Goal: Task Accomplishment & Management: Complete application form

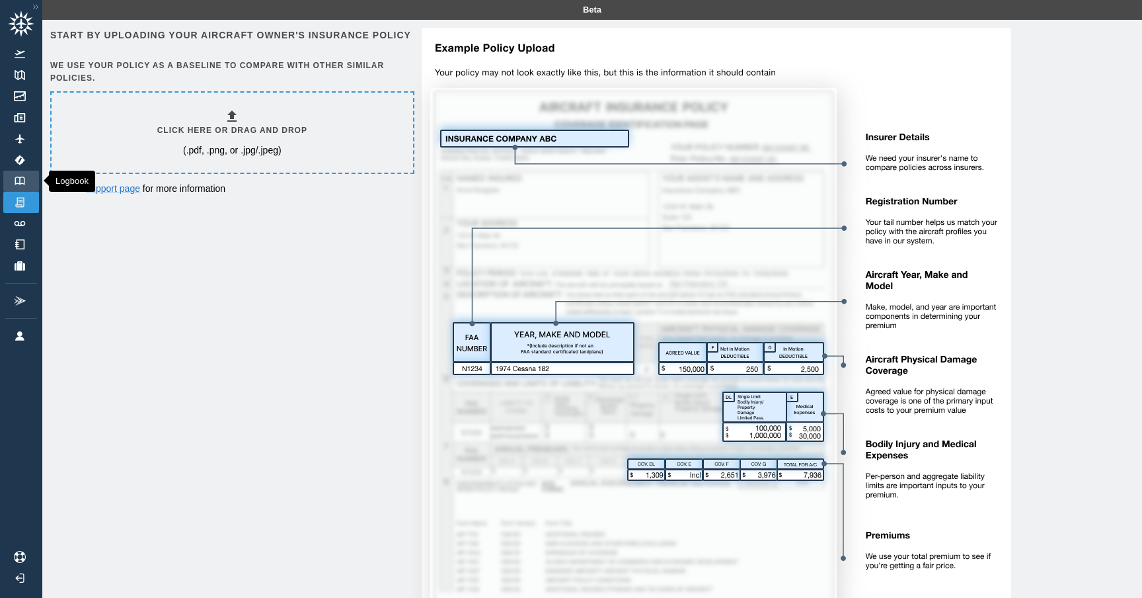
click at [26, 180] on img at bounding box center [20, 180] width 15 height 9
click at [30, 9] on img at bounding box center [35, 6] width 13 height 11
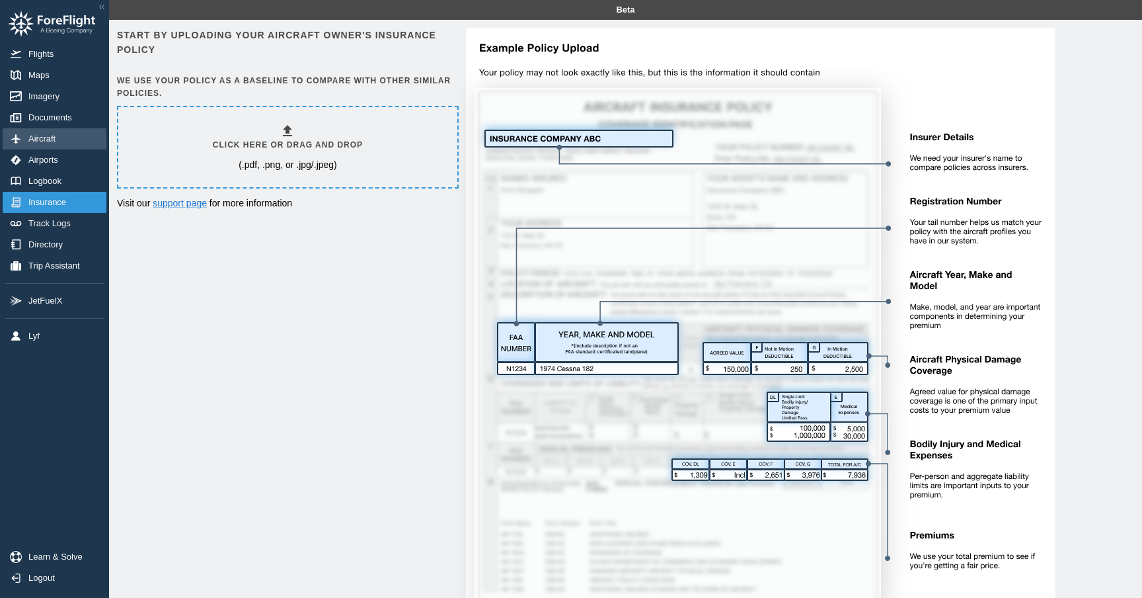
click at [52, 140] on span "Aircraft" at bounding box center [44, 139] width 32 height 11
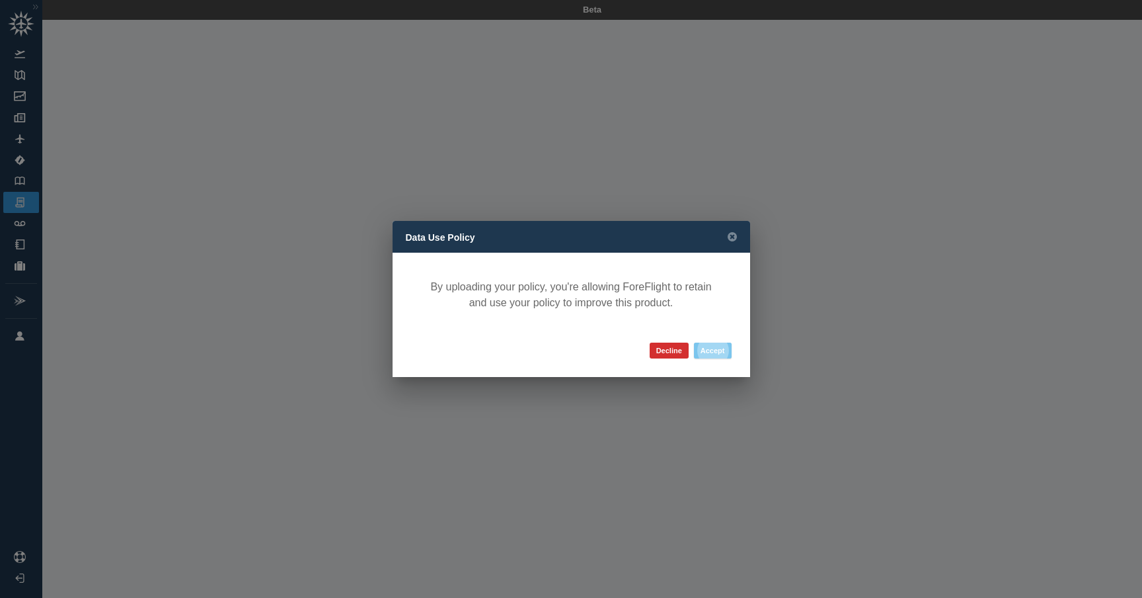
click at [724, 347] on button "Accept" at bounding box center [713, 350] width 38 height 16
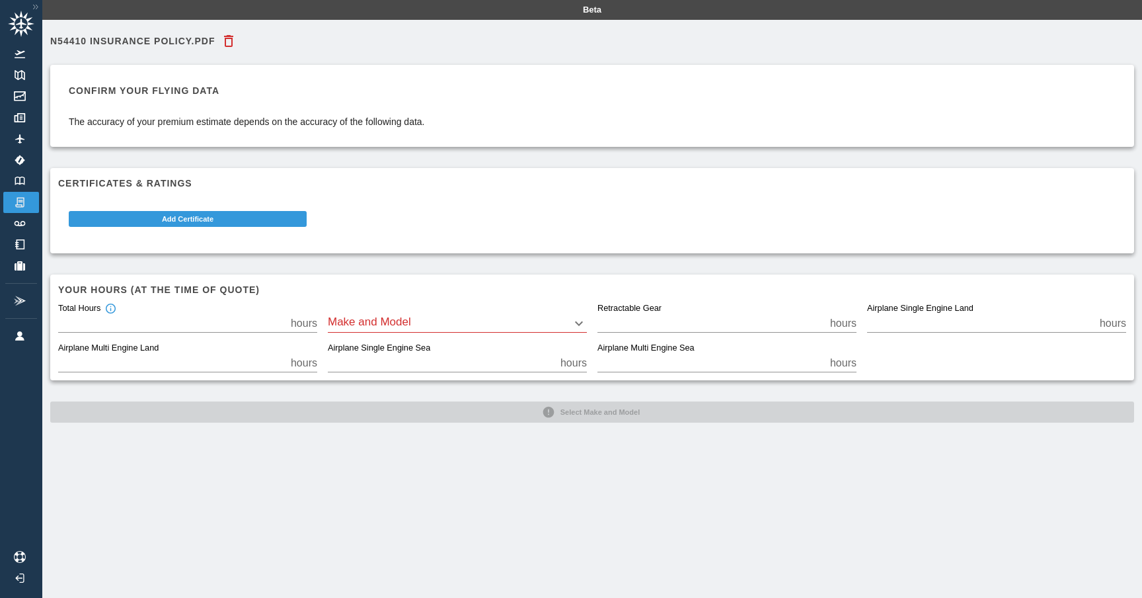
click at [430, 326] on body "Beta N54410 Insurance Policy.pdf Confirm your flying data The accuracy of your …" at bounding box center [571, 299] width 1142 height 598
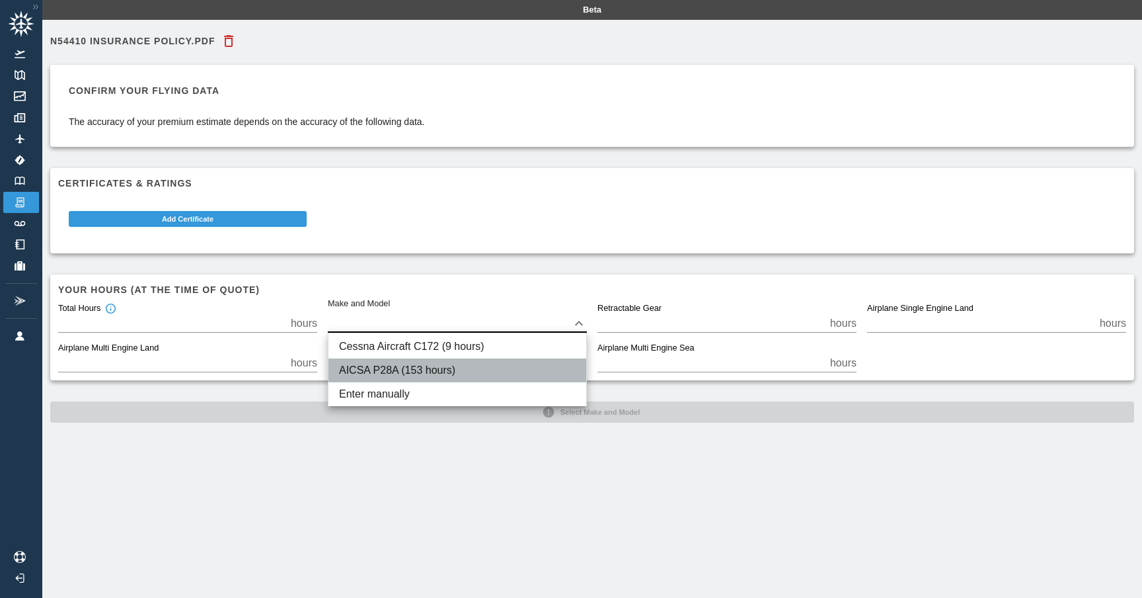
click at [415, 373] on li "AICSA P28A (153 hours)" at bounding box center [458, 370] width 258 height 24
type input "****"
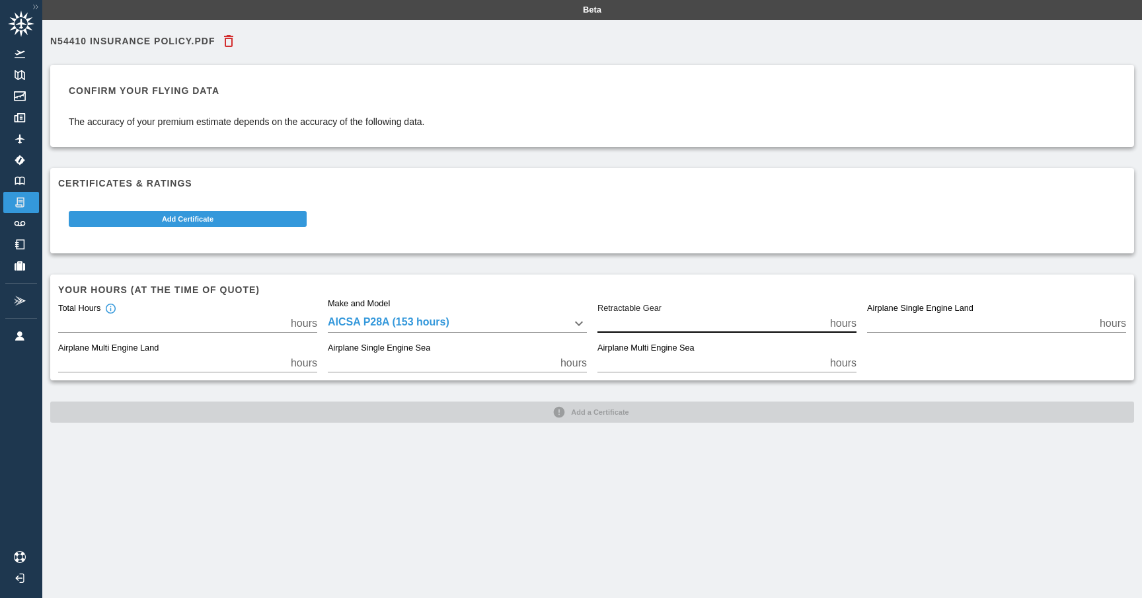
click at [632, 322] on input "*" at bounding box center [711, 323] width 227 height 19
click at [216, 219] on button "Add Certificate" at bounding box center [188, 219] width 238 height 16
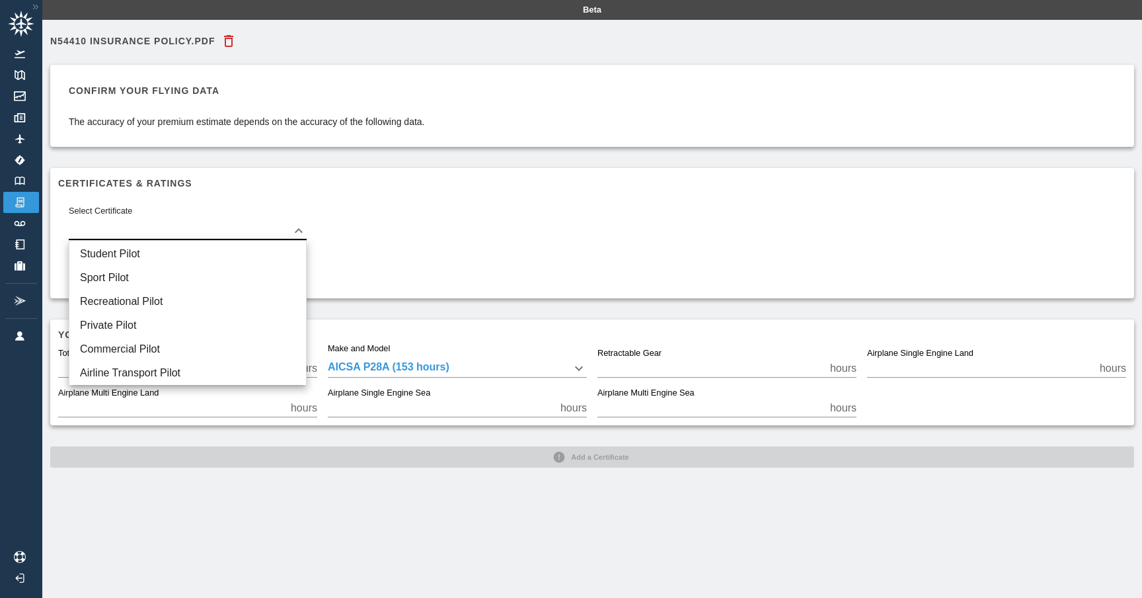
click at [289, 229] on body "Beta N54410 Insurance Policy.pdf Confirm your flying data The accuracy of your …" at bounding box center [571, 299] width 1142 height 598
click at [274, 245] on li "Student Pilot" at bounding box center [187, 254] width 237 height 24
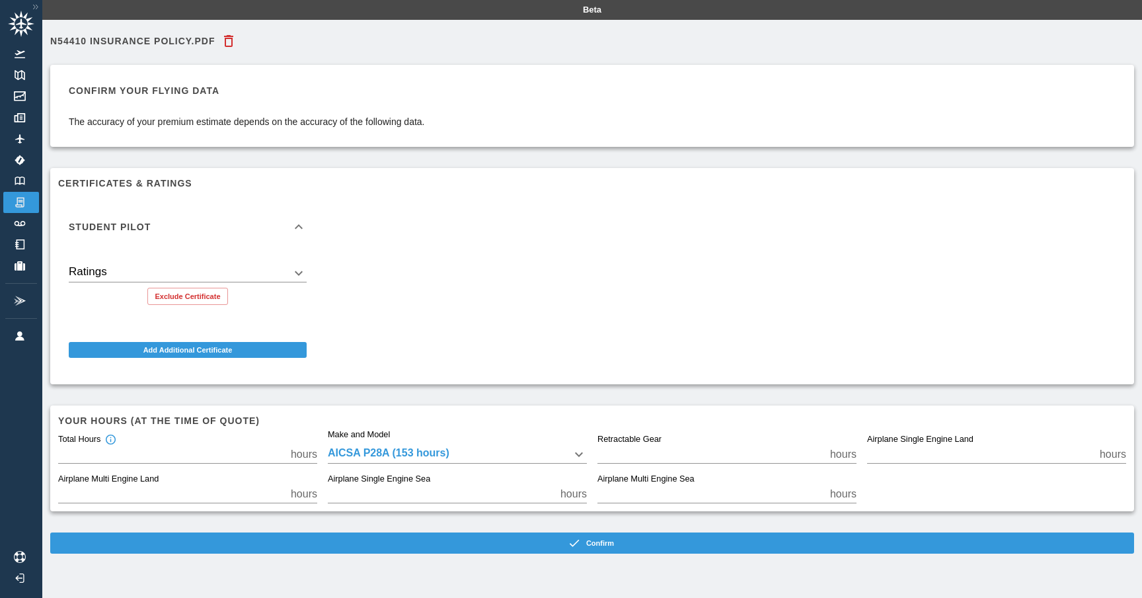
click at [295, 275] on body "Beta N54410 Insurance Policy.pdf Confirm your flying data The accuracy of your …" at bounding box center [571, 299] width 1142 height 598
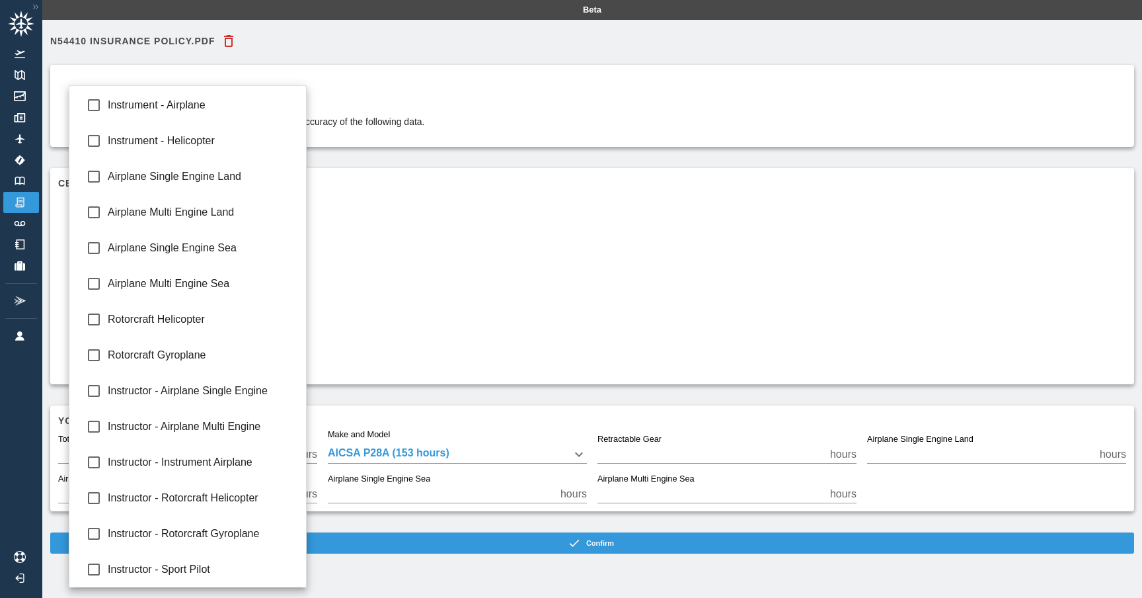
click at [389, 287] on div at bounding box center [571, 299] width 1142 height 598
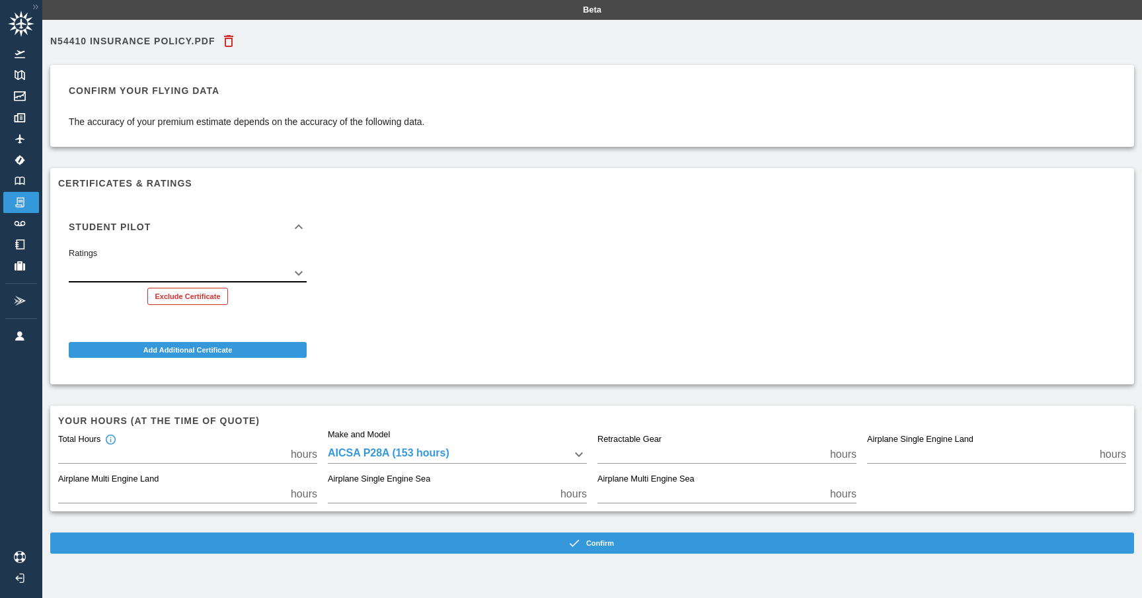
click at [200, 291] on button "Exclude Certificate" at bounding box center [187, 296] width 80 height 17
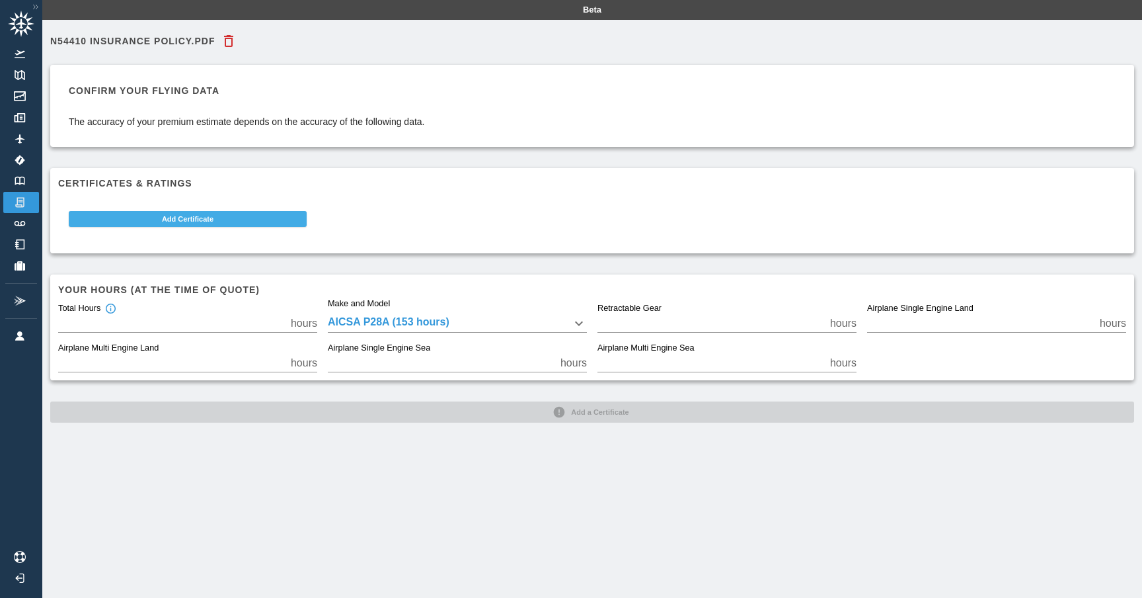
click at [254, 223] on button "Add Certificate" at bounding box center [188, 219] width 238 height 16
click at [254, 223] on body "Beta N54410 Insurance Policy.pdf Confirm your flying data The accuracy of your …" at bounding box center [571, 299] width 1142 height 598
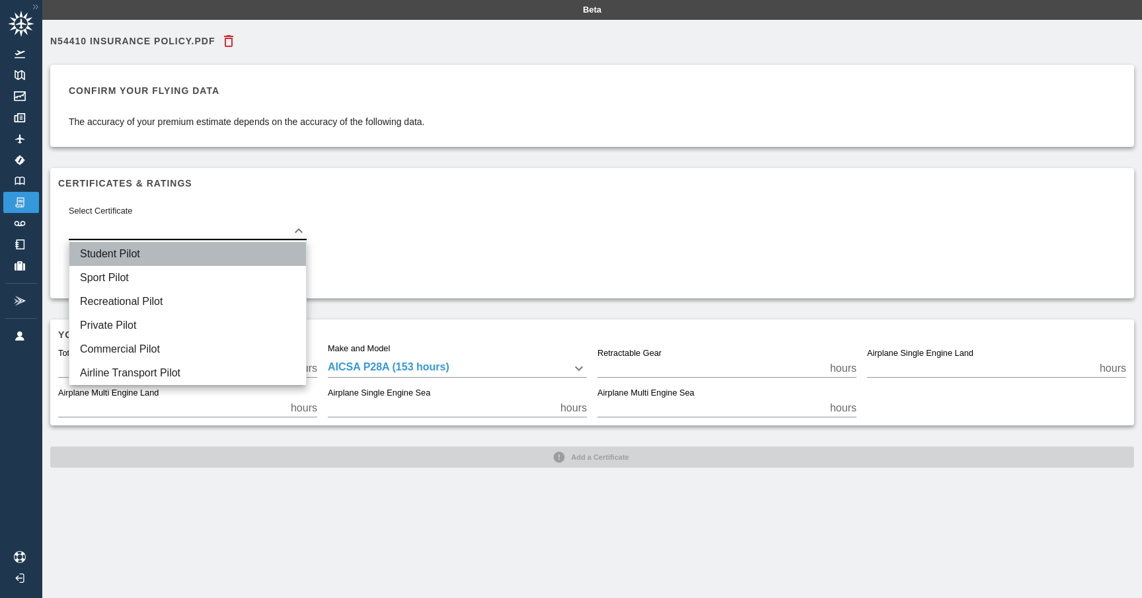
click at [243, 258] on li "Student Pilot" at bounding box center [187, 254] width 237 height 24
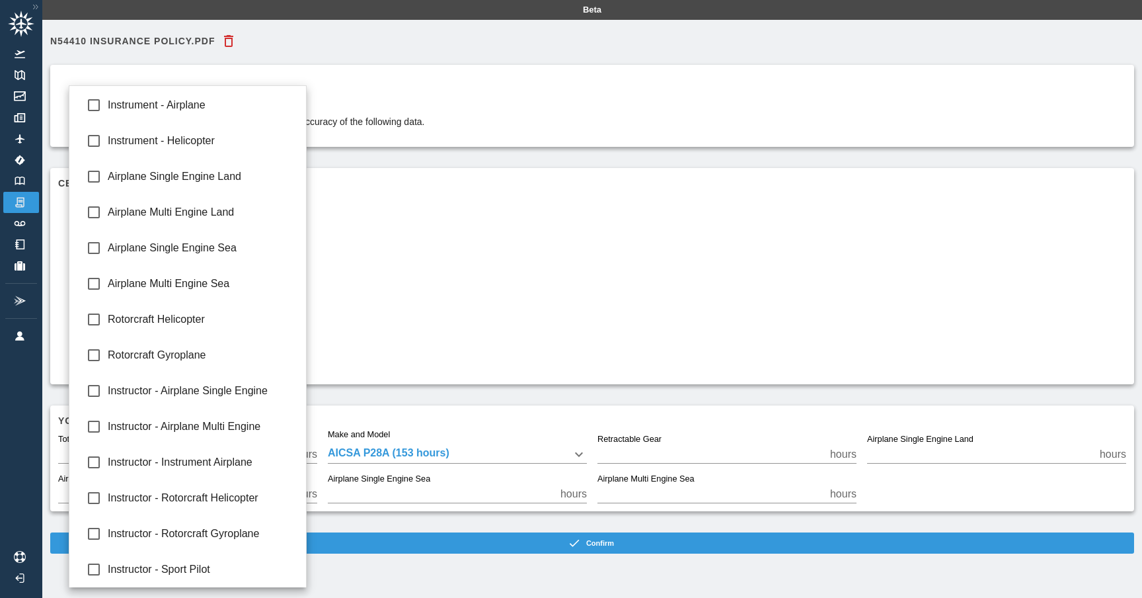
click at [299, 277] on body "Beta N54410 Insurance Policy.pdf Confirm your flying data The accuracy of your …" at bounding box center [571, 299] width 1142 height 598
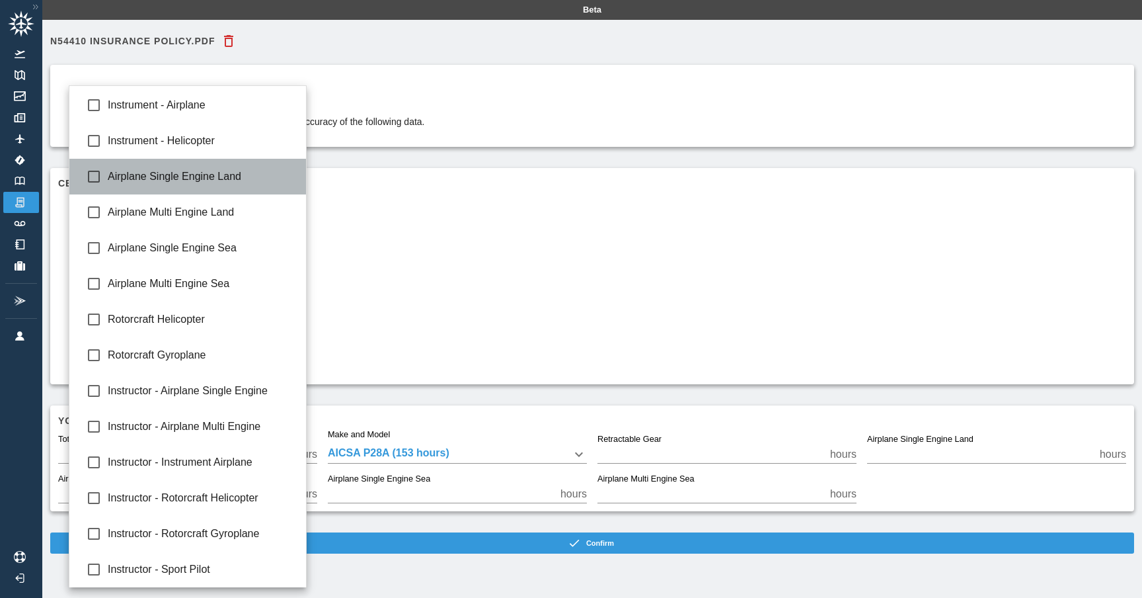
click at [250, 178] on span "Airplane Single Engine Land" at bounding box center [202, 177] width 188 height 16
type input "**********"
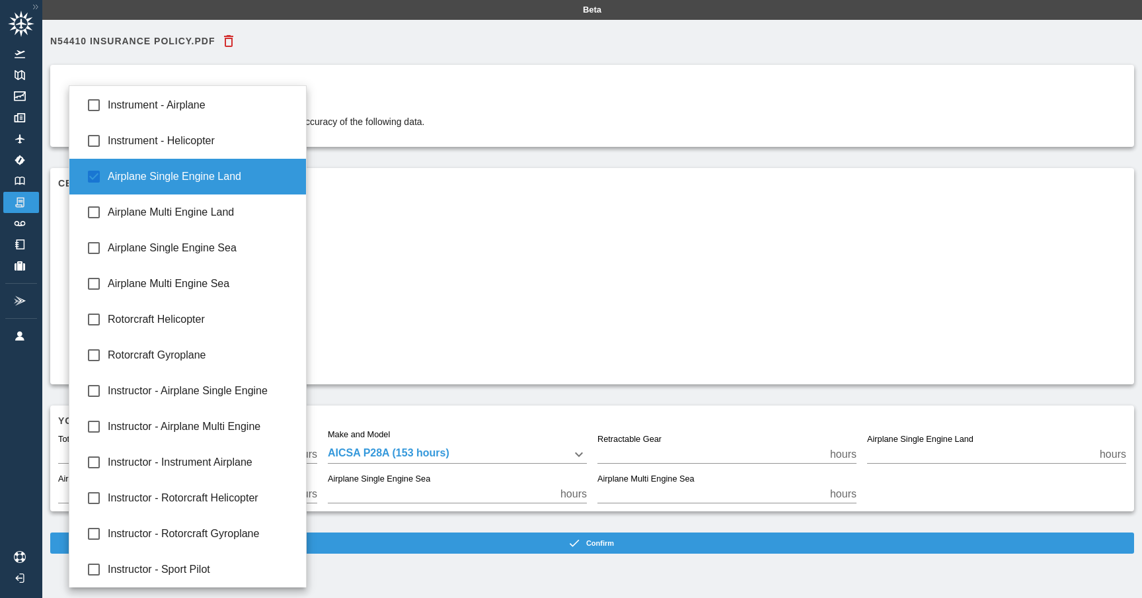
click at [370, 243] on div at bounding box center [571, 299] width 1142 height 598
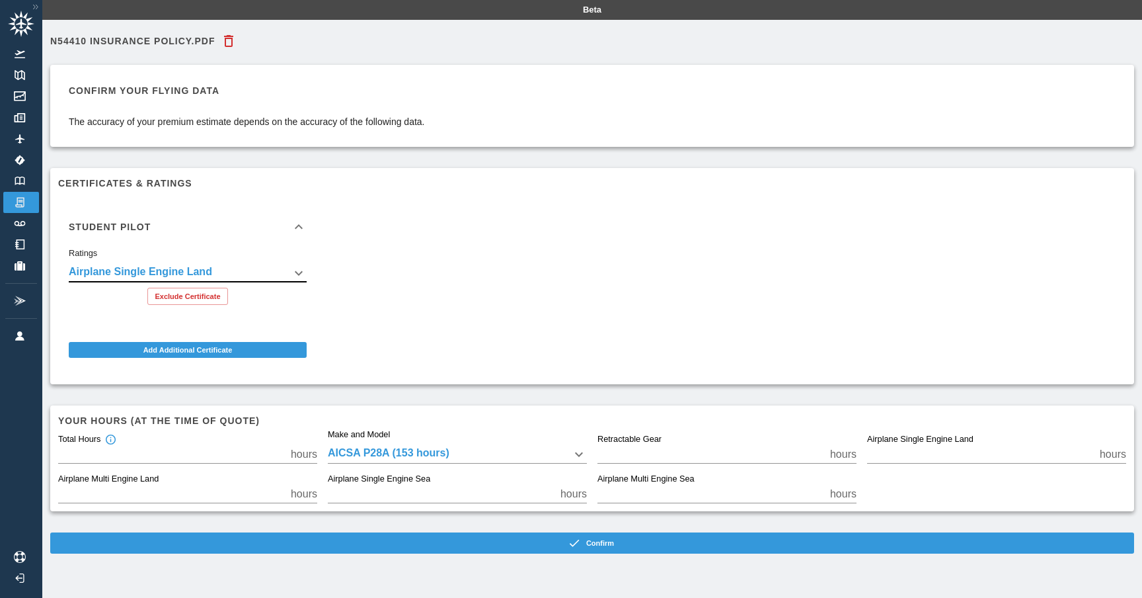
scroll to position [20, 0]
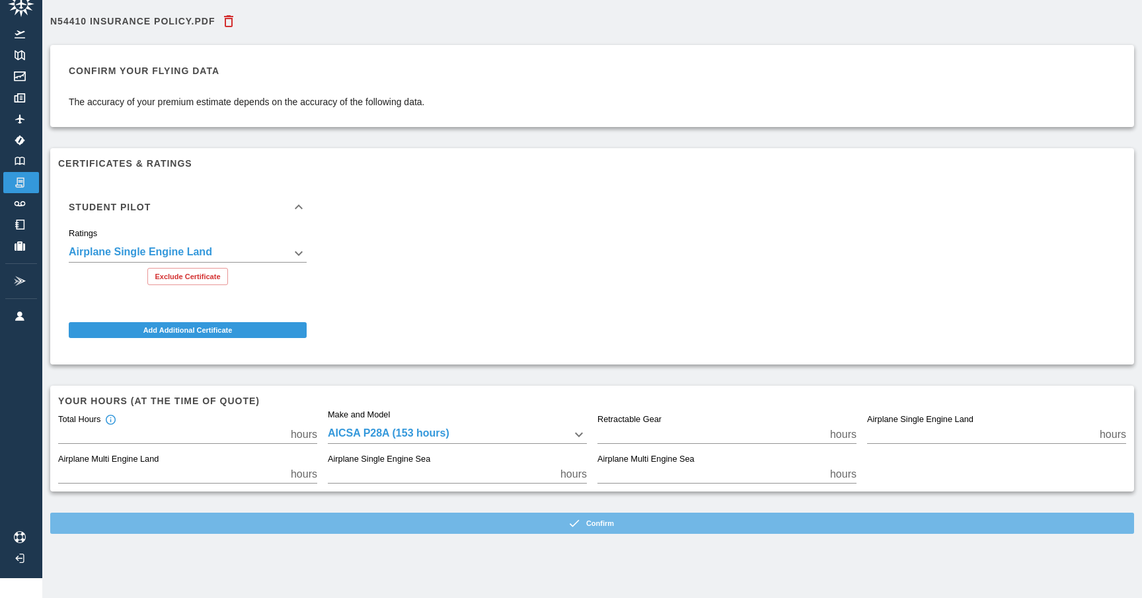
click at [598, 524] on button "Confirm" at bounding box center [592, 522] width 1084 height 21
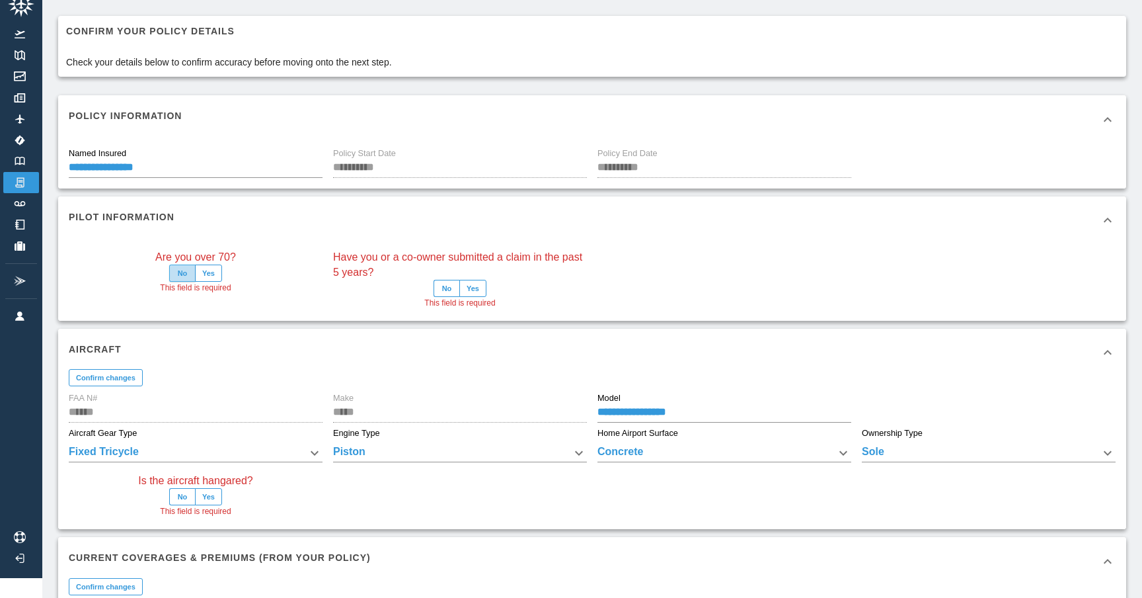
click at [182, 277] on button "No" at bounding box center [182, 272] width 26 height 17
click at [449, 288] on button "No" at bounding box center [447, 288] width 26 height 17
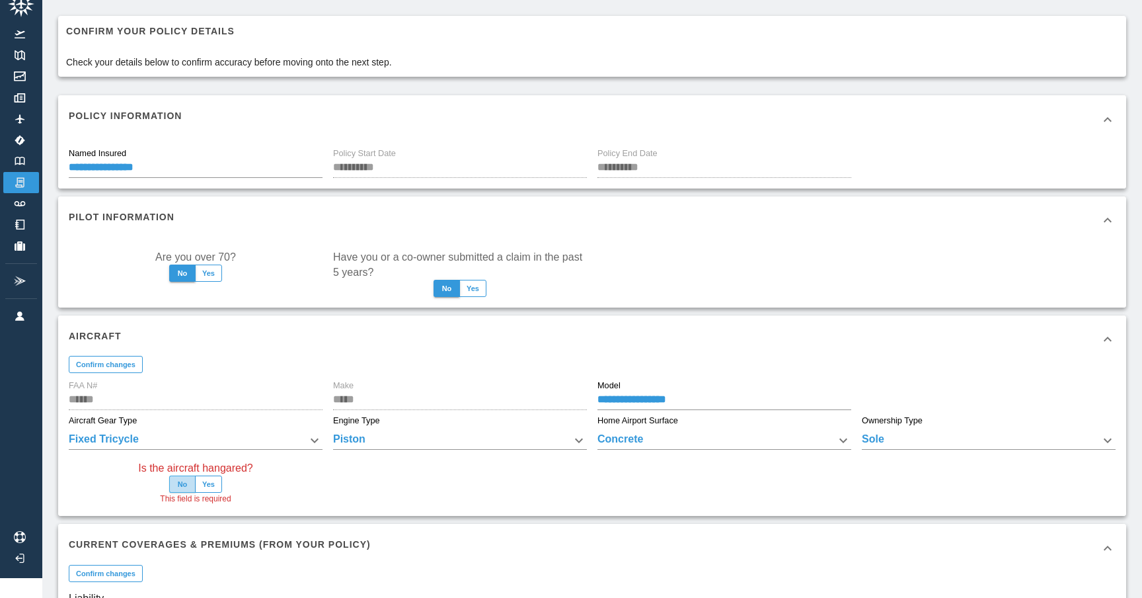
click at [183, 485] on button "No" at bounding box center [182, 483] width 26 height 17
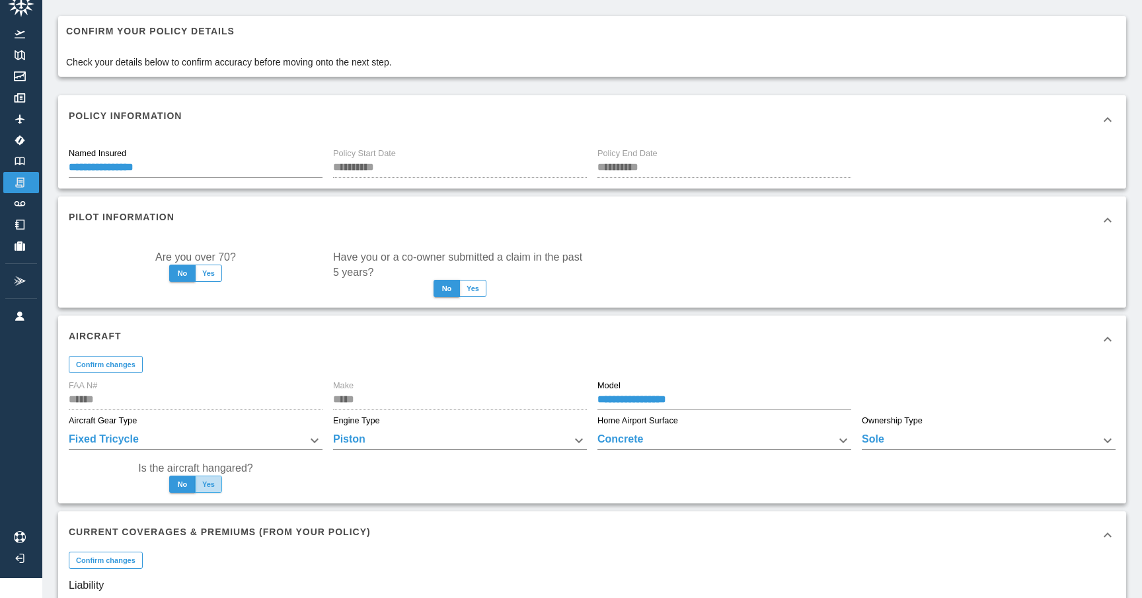
click at [205, 482] on button "Yes" at bounding box center [208, 483] width 27 height 17
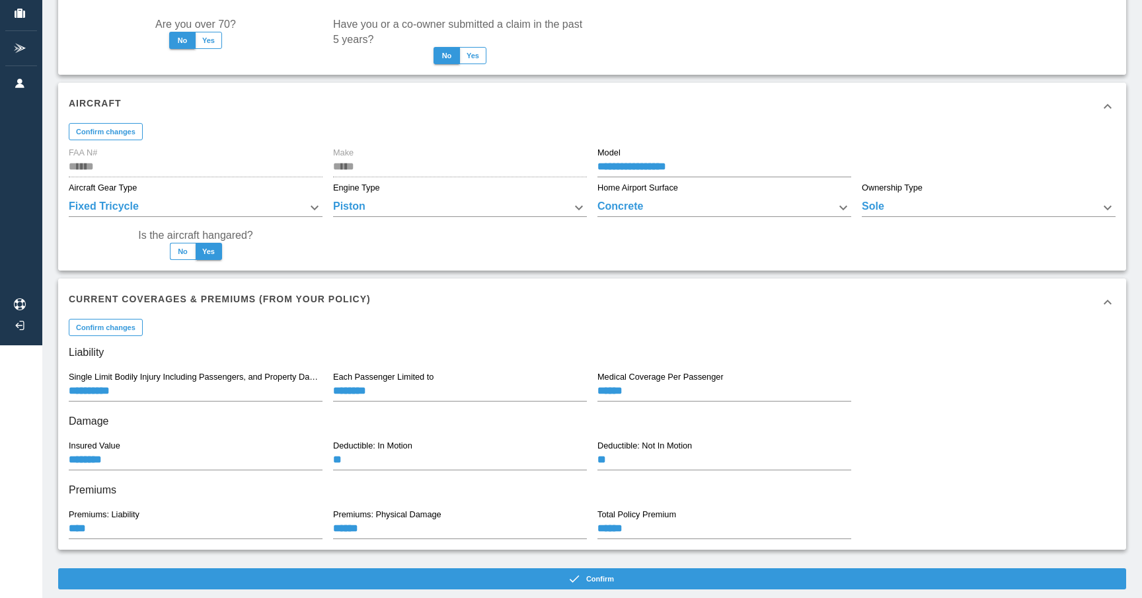
scroll to position [281, 0]
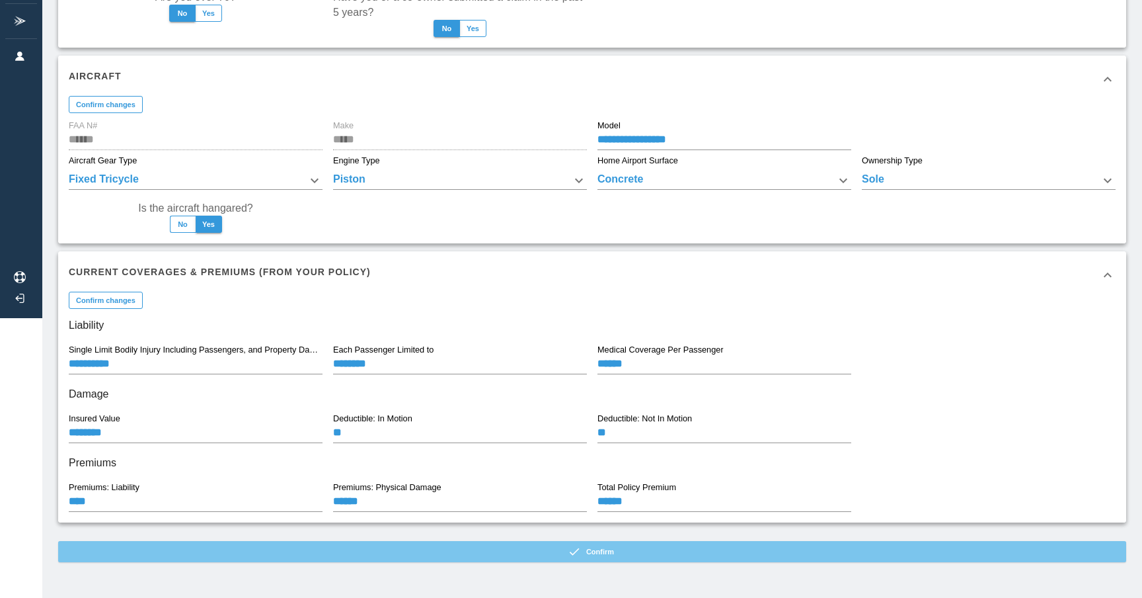
click at [544, 553] on button "Confirm" at bounding box center [592, 551] width 1068 height 21
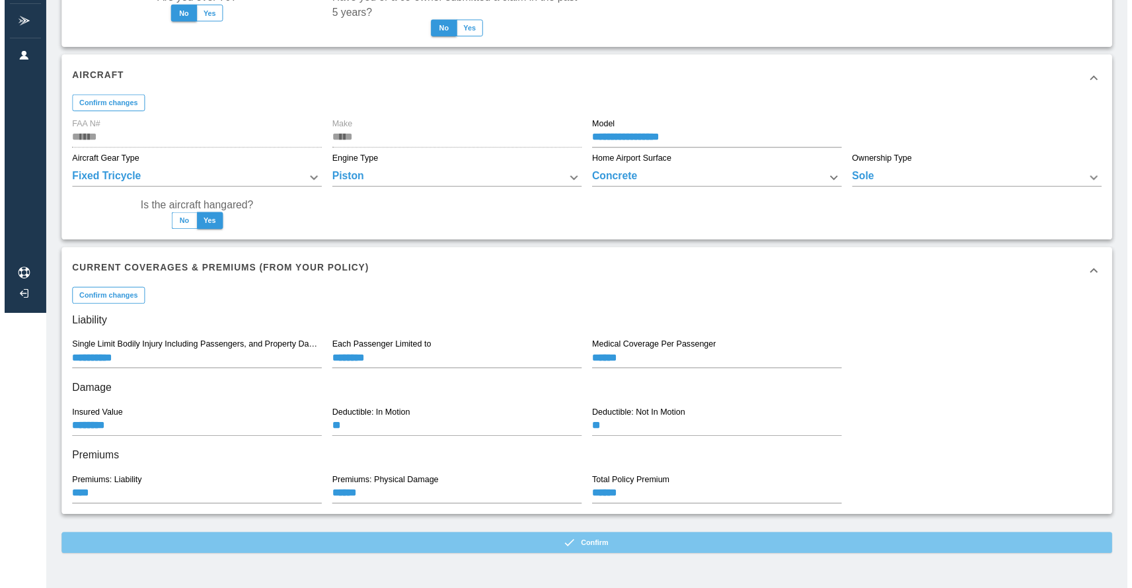
scroll to position [20, 0]
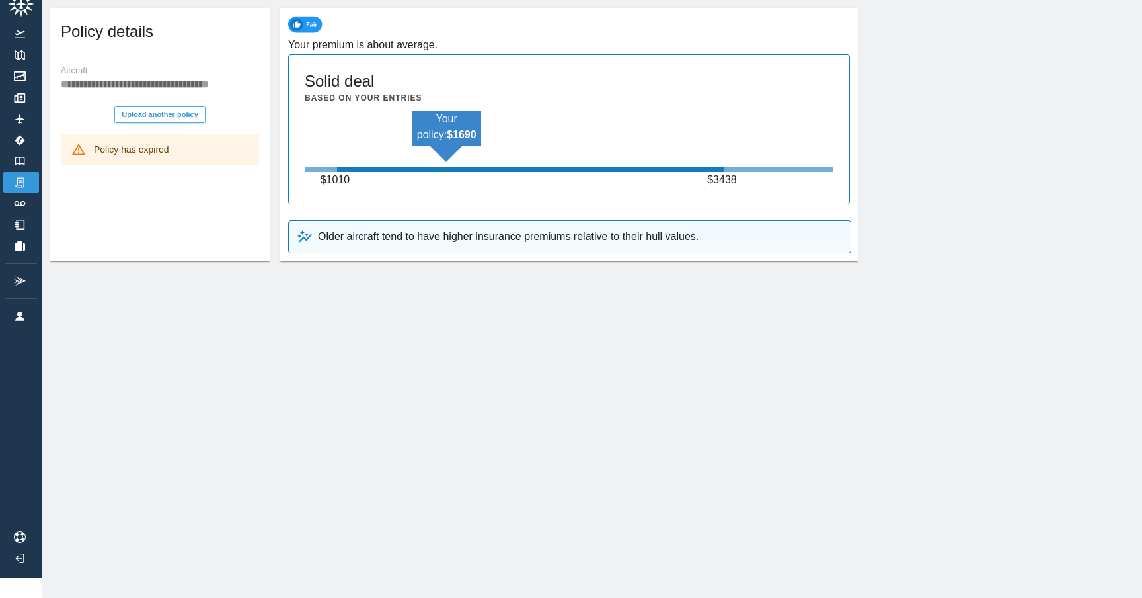
click at [136, 112] on button "Upload another policy" at bounding box center [159, 114] width 91 height 17
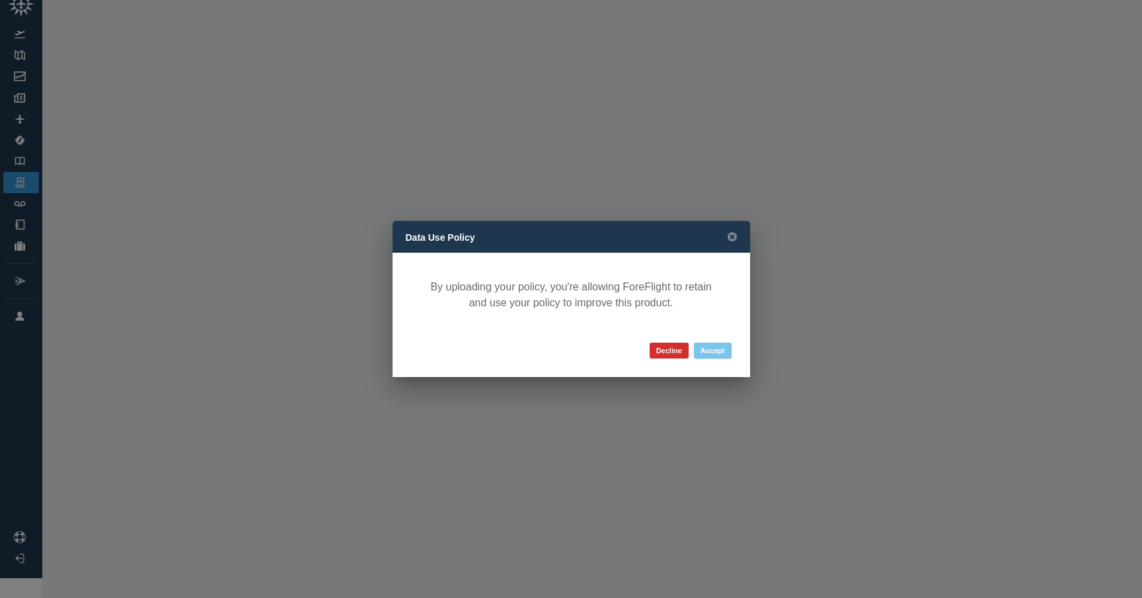
click at [716, 350] on button "Accept" at bounding box center [713, 350] width 38 height 16
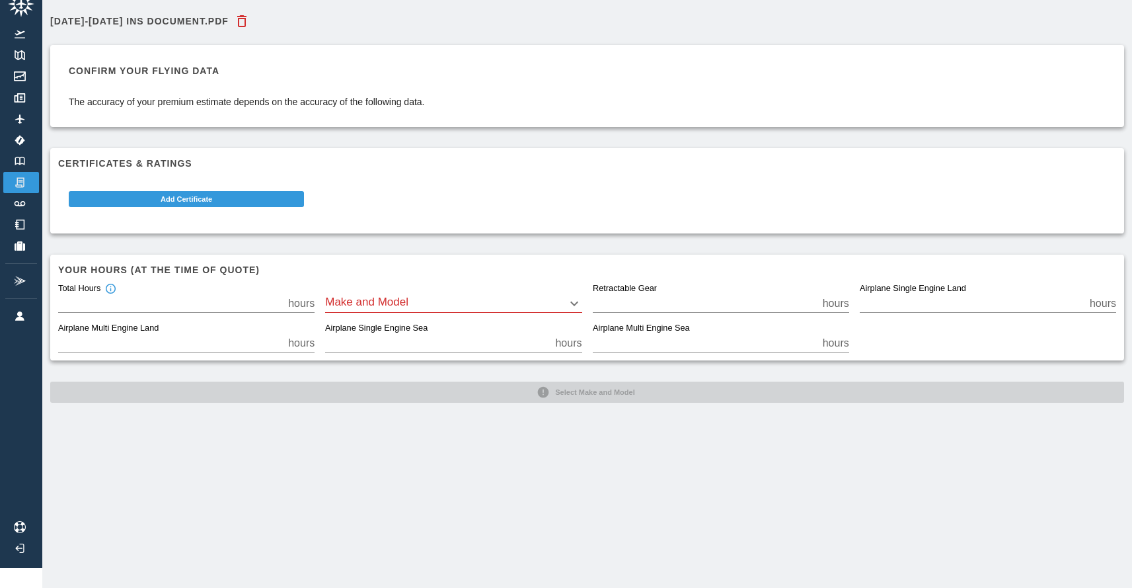
click at [575, 301] on body "Beta 2024-2025 Ins Document.pdf Confirm your flying data The accuracy of your p…" at bounding box center [566, 274] width 1132 height 588
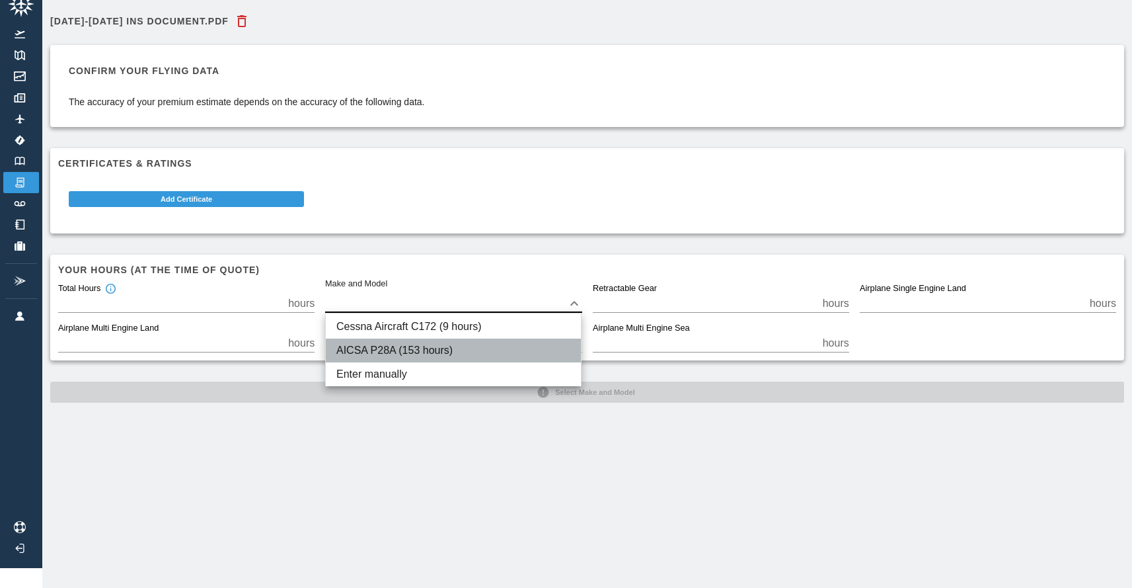
click at [527, 356] on li "AICSA P28A (153 hours)" at bounding box center [453, 350] width 255 height 24
type input "****"
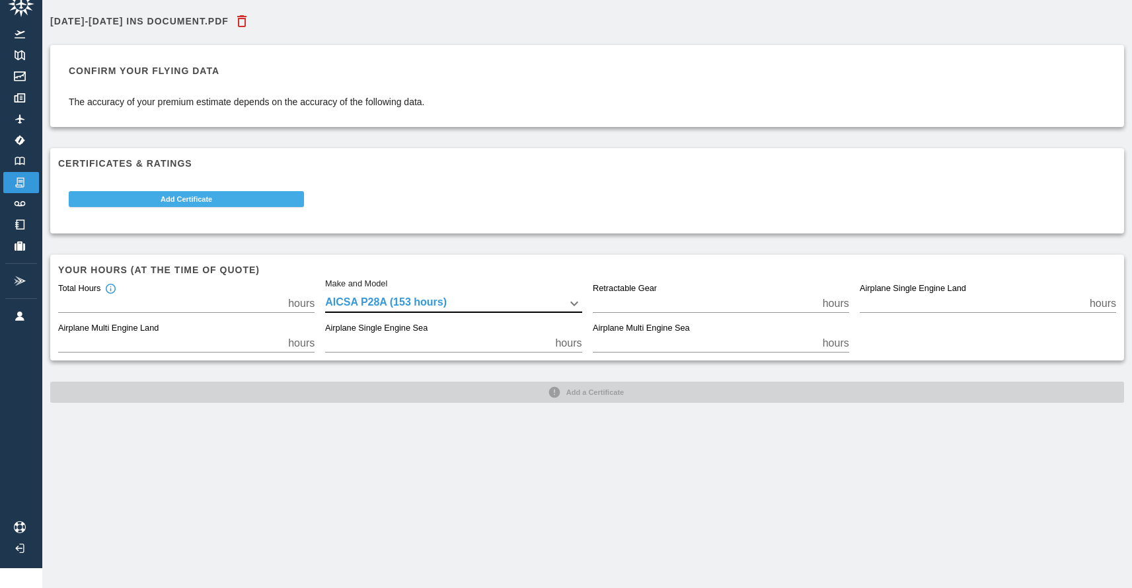
click at [226, 197] on button "Add Certificate" at bounding box center [186, 199] width 235 height 16
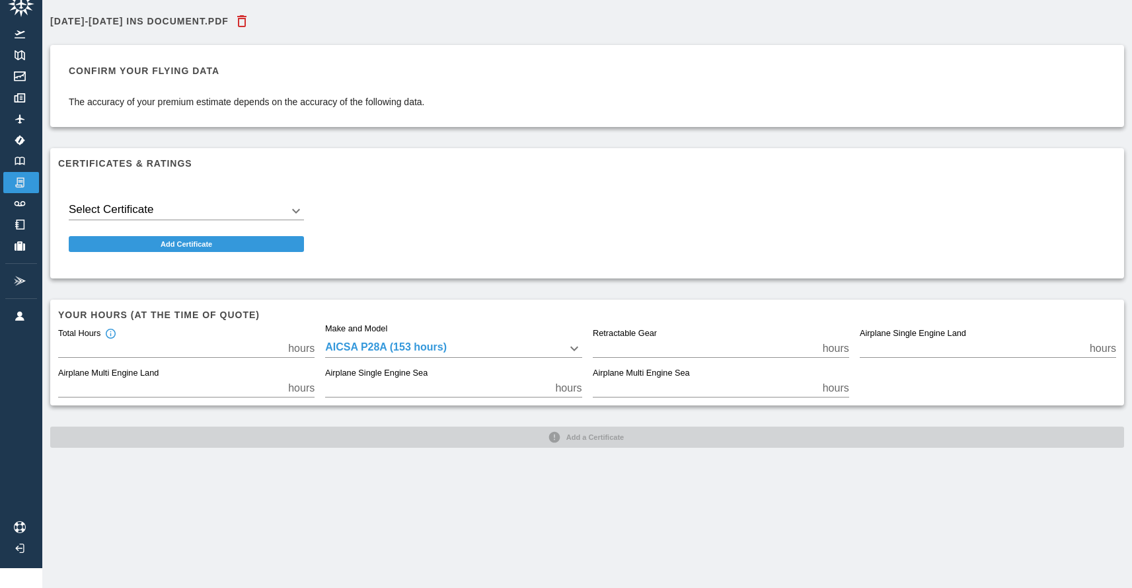
click at [212, 208] on body "Beta 2024-2025 Ins Document.pdf Confirm your flying data The accuracy of your p…" at bounding box center [566, 274] width 1132 height 588
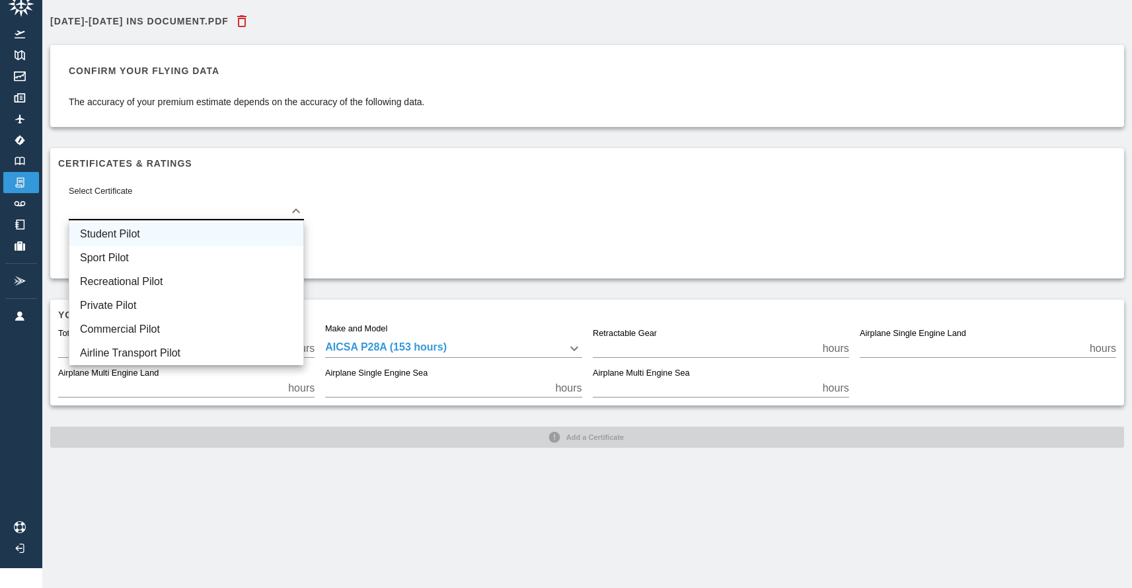
click at [202, 229] on li "Student Pilot" at bounding box center [186, 234] width 234 height 24
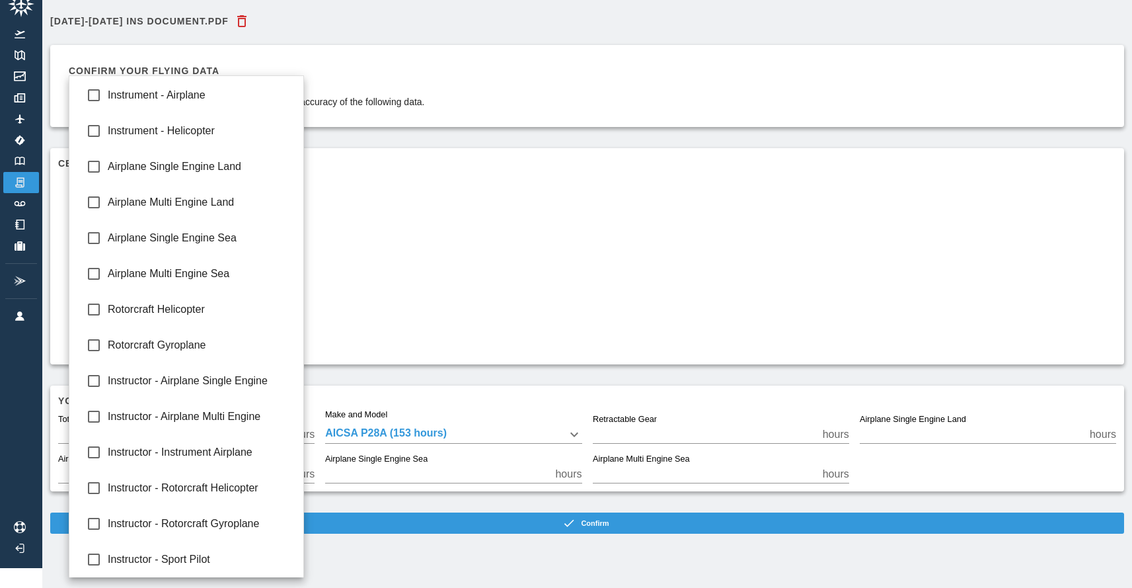
click at [204, 258] on body "Beta 2024-2025 Ins Document.pdf Confirm your flying data The accuracy of your p…" at bounding box center [566, 274] width 1132 height 588
click at [224, 179] on li "Airplane Single Engine Land" at bounding box center [186, 167] width 234 height 36
type input "**********"
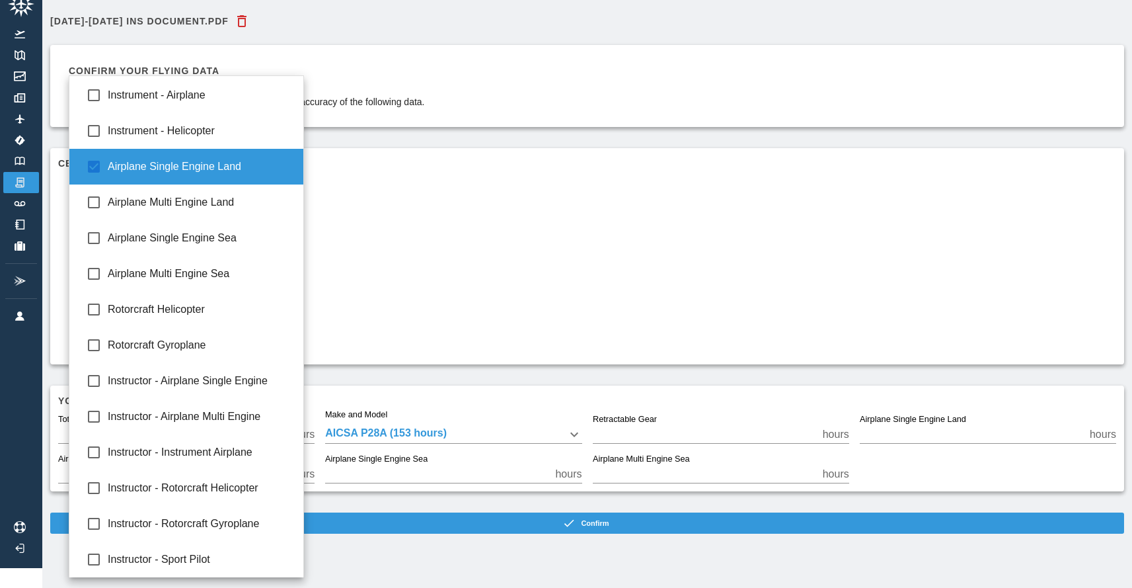
click at [389, 264] on div at bounding box center [566, 294] width 1132 height 588
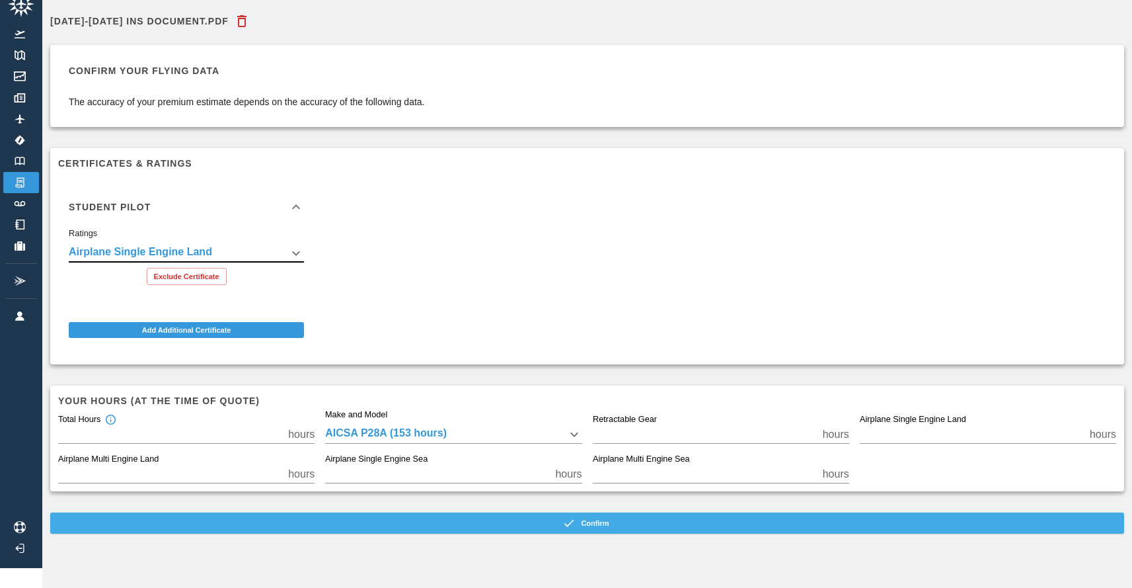
click at [552, 526] on button "Confirm" at bounding box center [587, 522] width 1074 height 21
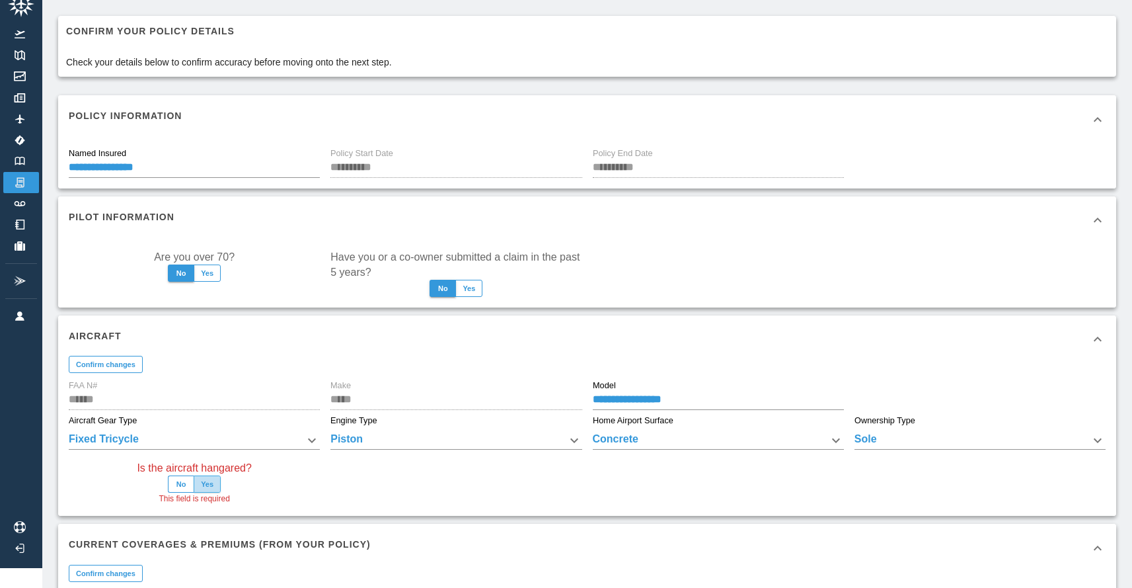
click at [210, 487] on button "Yes" at bounding box center [207, 483] width 27 height 17
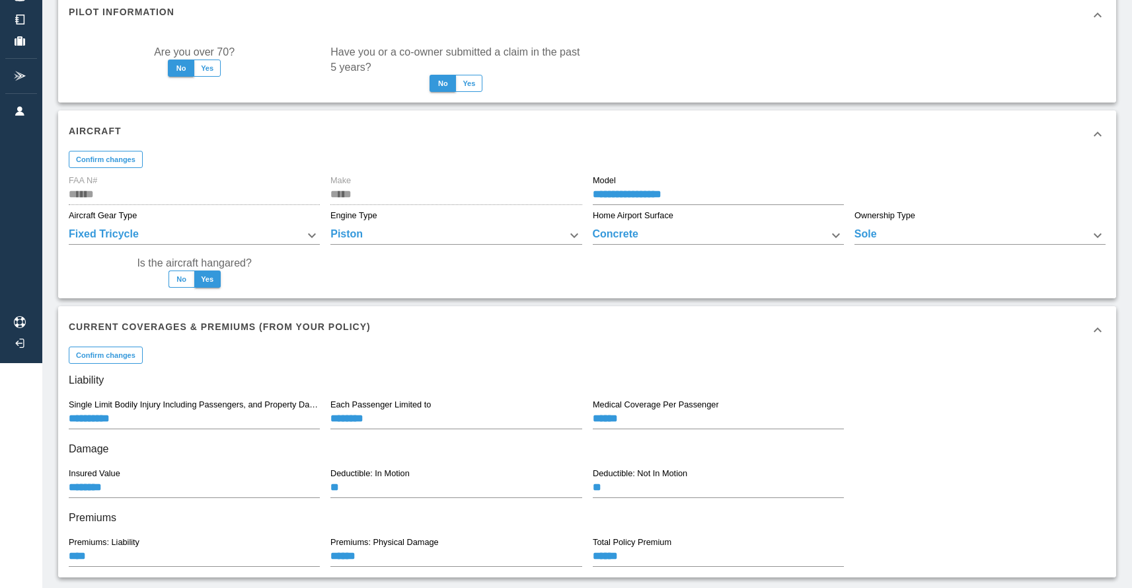
scroll to position [291, 0]
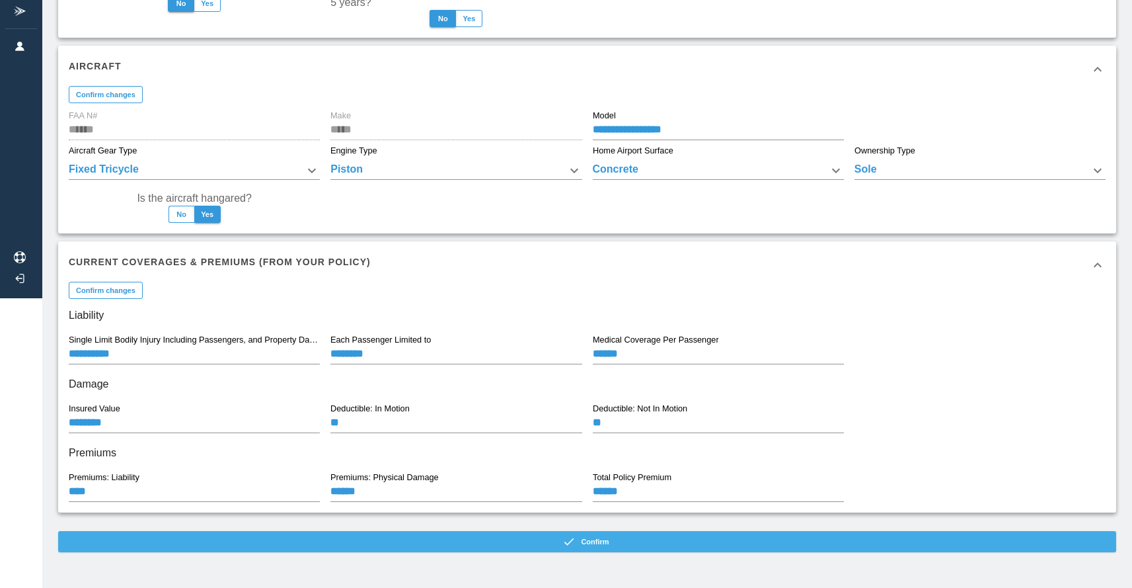
click at [399, 543] on button "Confirm" at bounding box center [587, 541] width 1058 height 21
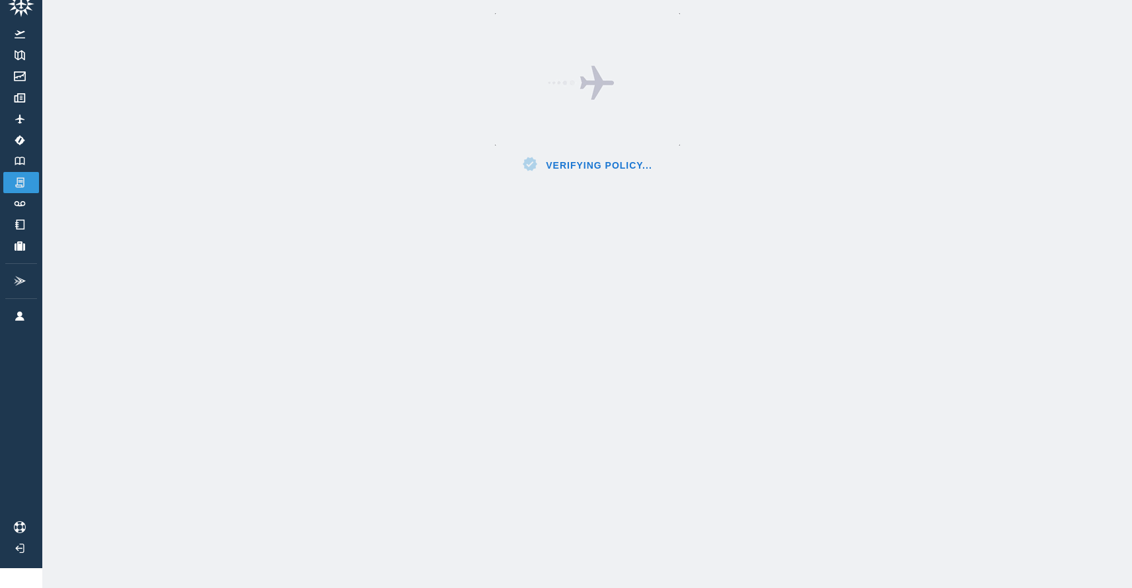
scroll to position [20, 0]
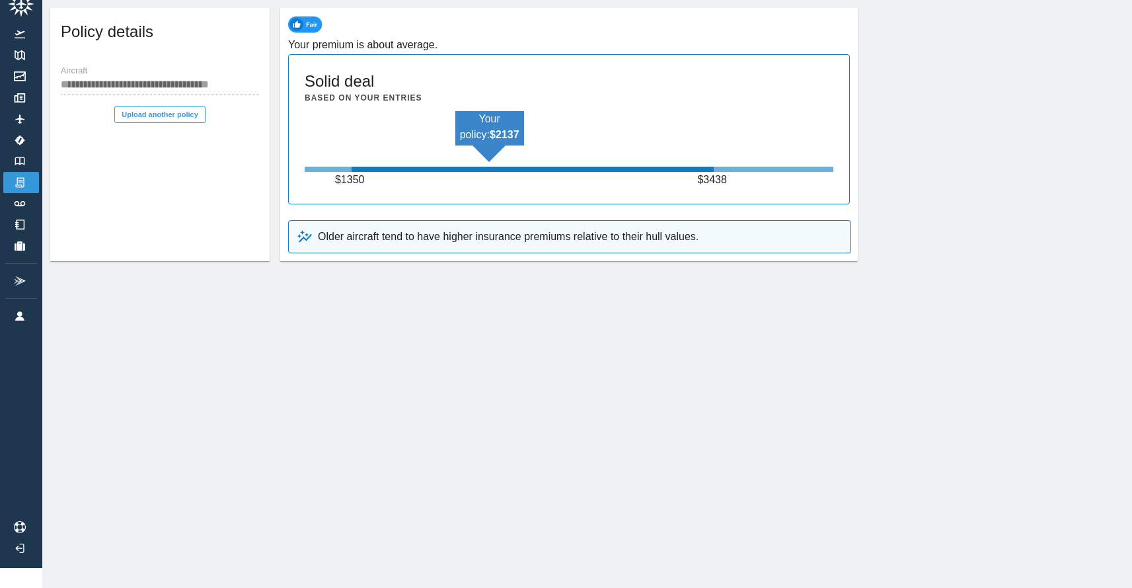
click at [490, 136] on b "$ 2137" at bounding box center [505, 134] width 30 height 11
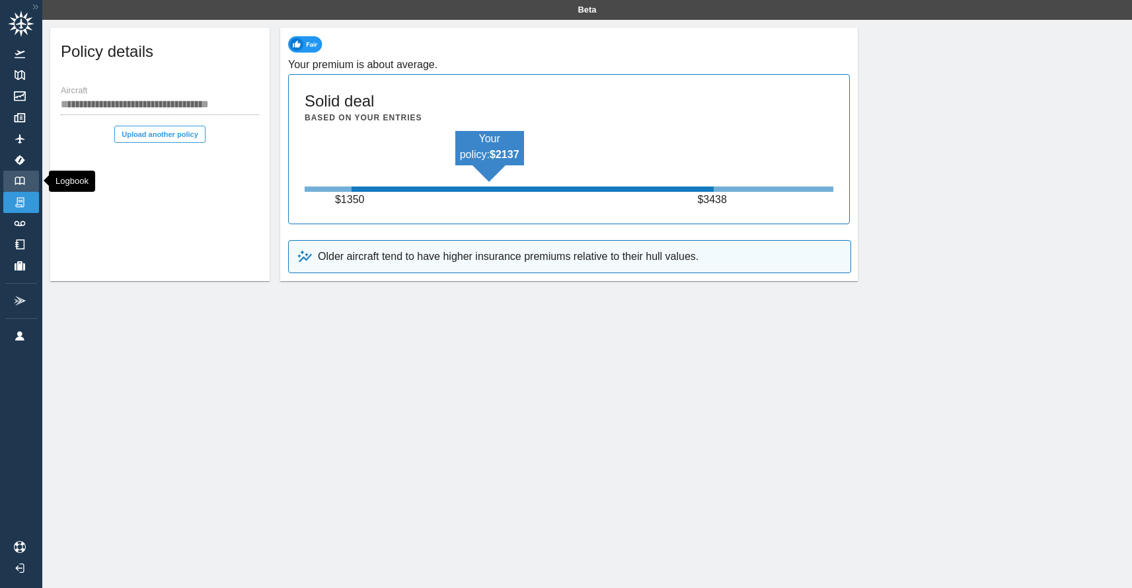
click at [18, 180] on img at bounding box center [20, 180] width 15 height 9
